Goal: Information Seeking & Learning: Find contact information

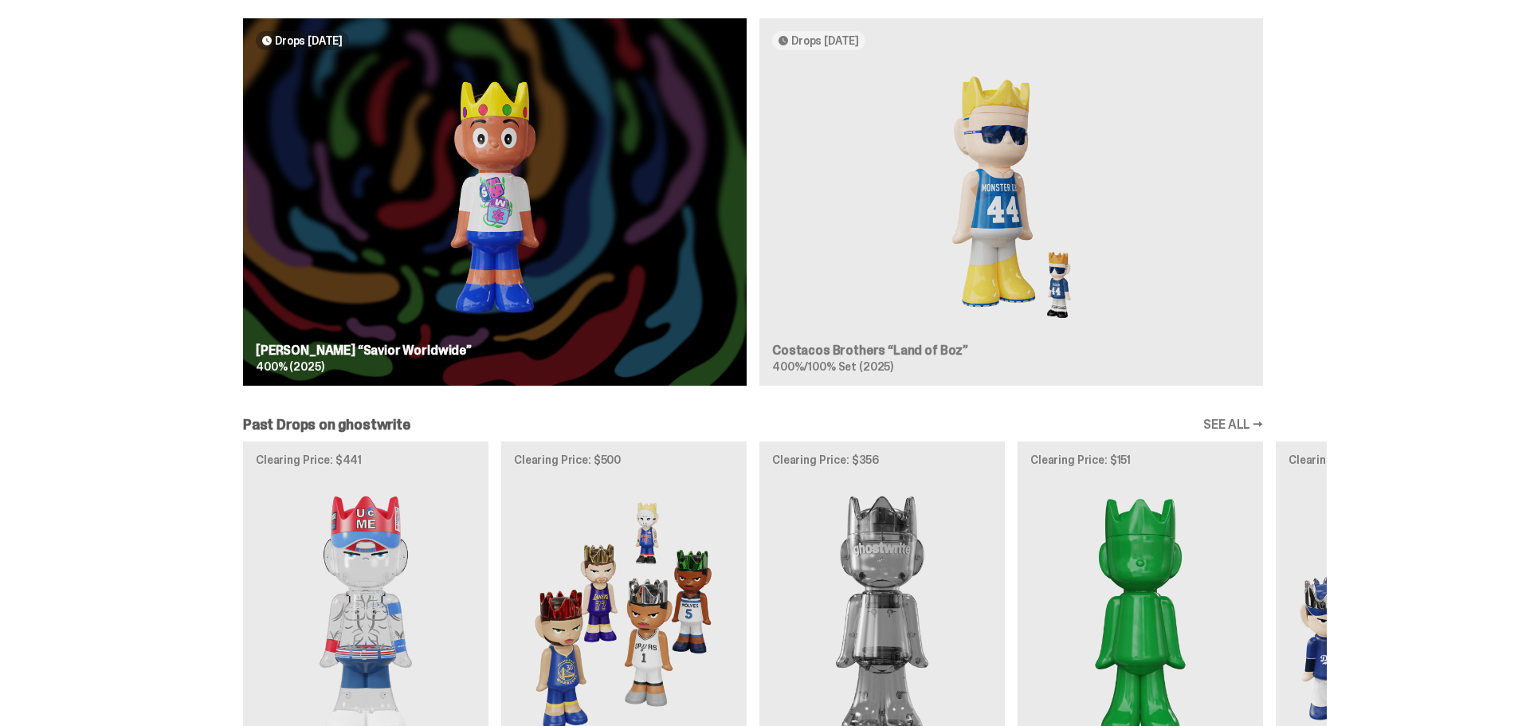
scroll to position [1799, 0]
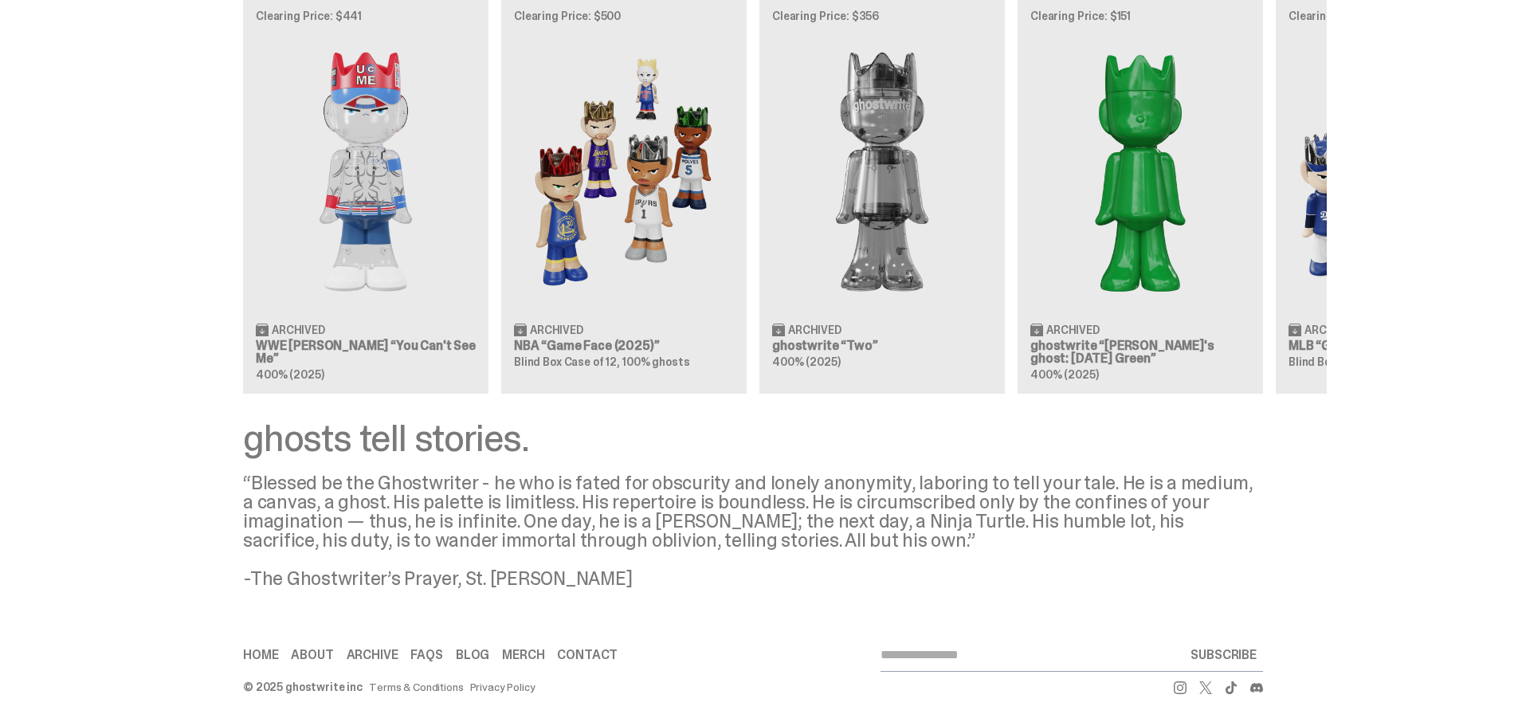
click at [314, 653] on link "About" at bounding box center [312, 655] width 42 height 13
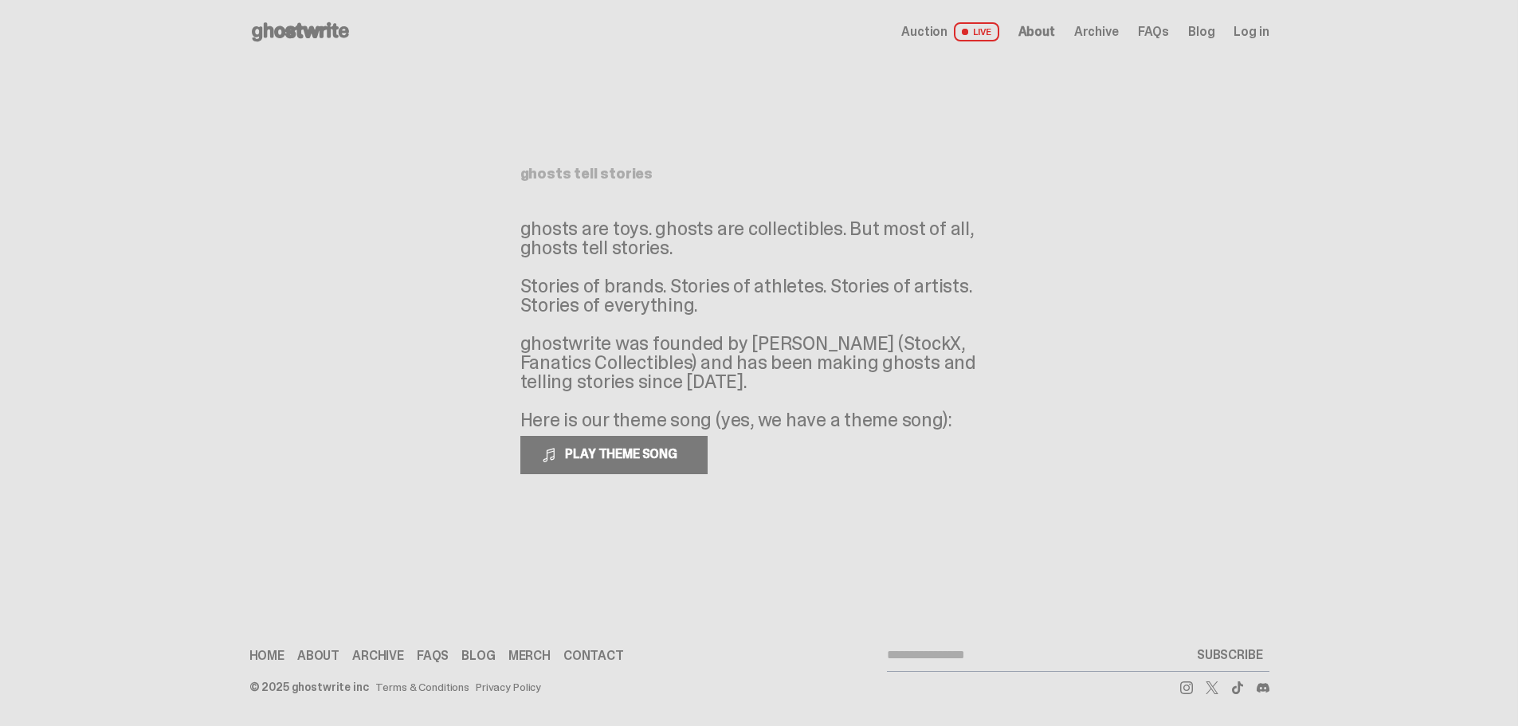
click at [976, 505] on div "ghosts tell stories ghosts are toys. ghosts are collectibles. But most of all, …" at bounding box center [759, 307] width 478 height 487
click at [567, 655] on link "Contact" at bounding box center [593, 655] width 61 height 13
click at [590, 657] on link "Contact" at bounding box center [593, 655] width 61 height 13
click at [1045, 33] on span "About" at bounding box center [1036, 32] width 37 height 13
click at [1042, 26] on span "About" at bounding box center [1036, 32] width 37 height 13
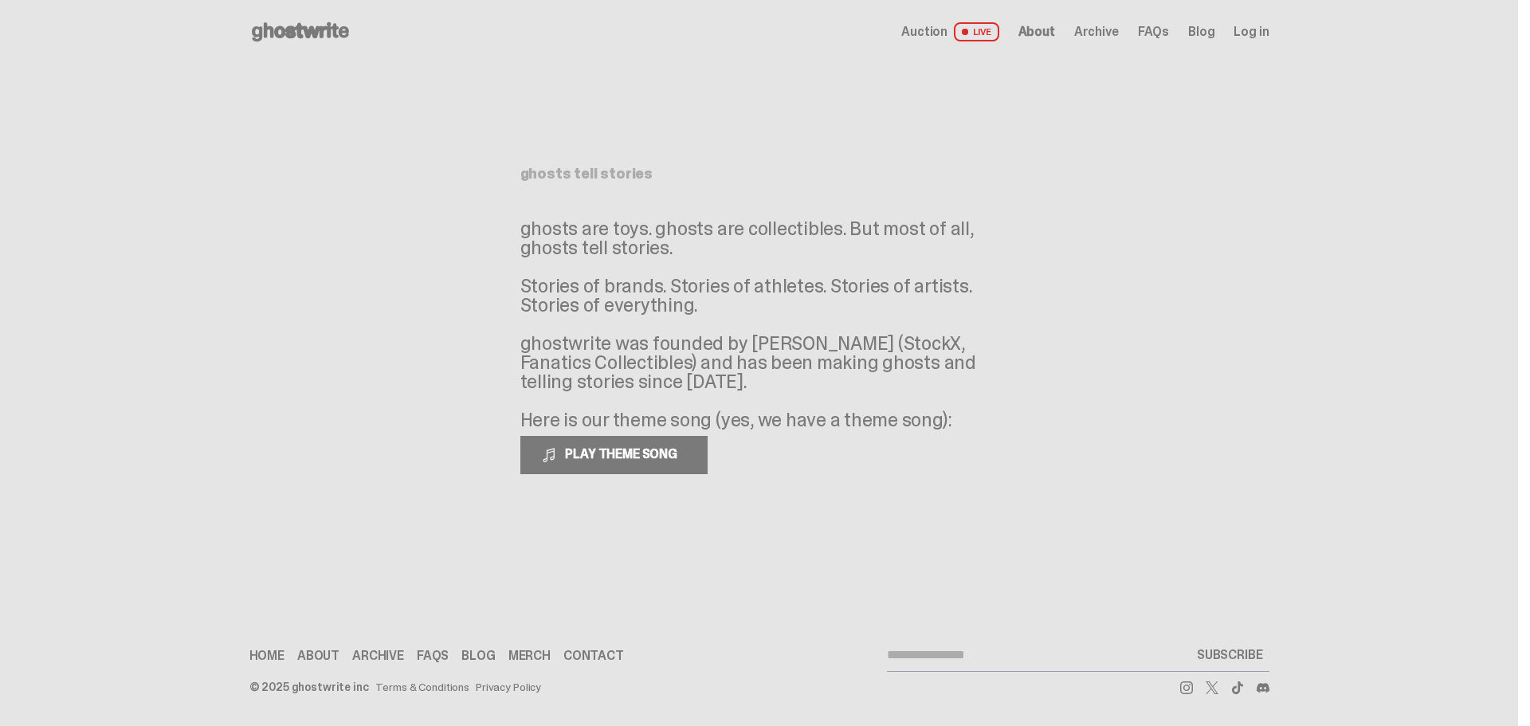
click at [1042, 30] on span "About" at bounding box center [1036, 32] width 37 height 13
click at [1218, 91] on main "Something went wrong! Hang in there while we get back on track ghosts tell stor…" at bounding box center [759, 307] width 1518 height 487
